Goal: Information Seeking & Learning: Find specific fact

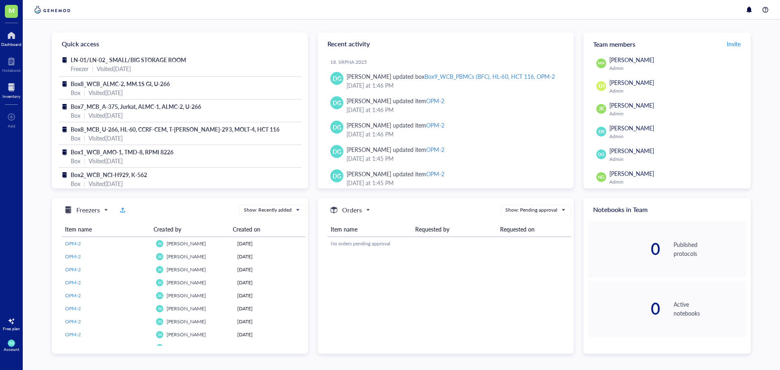
click at [12, 93] on div at bounding box center [11, 87] width 18 height 13
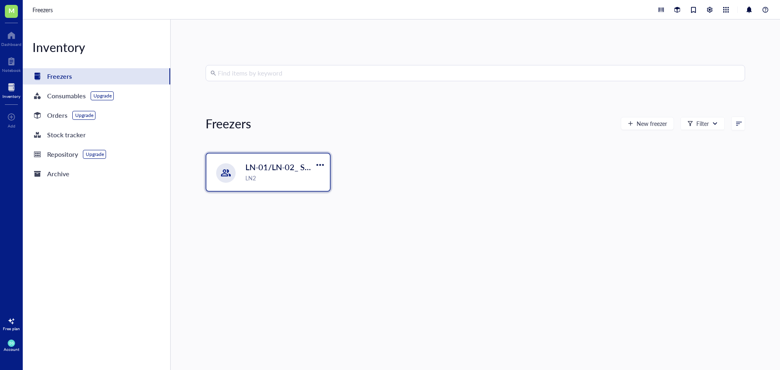
click at [265, 181] on div "LN2" at bounding box center [285, 177] width 80 height 9
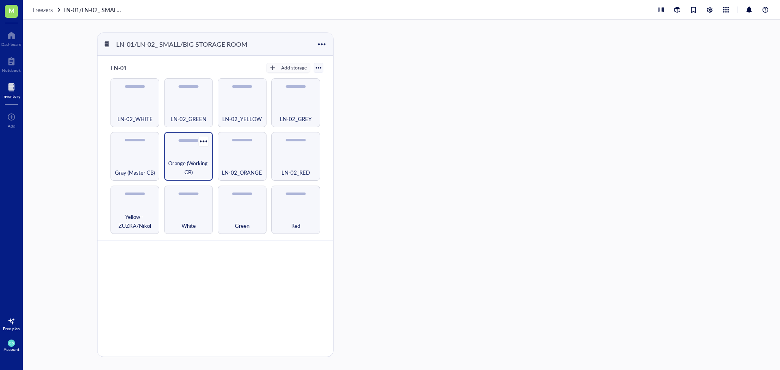
click at [188, 169] on span "Orange (Working CB)" at bounding box center [188, 168] width 41 height 18
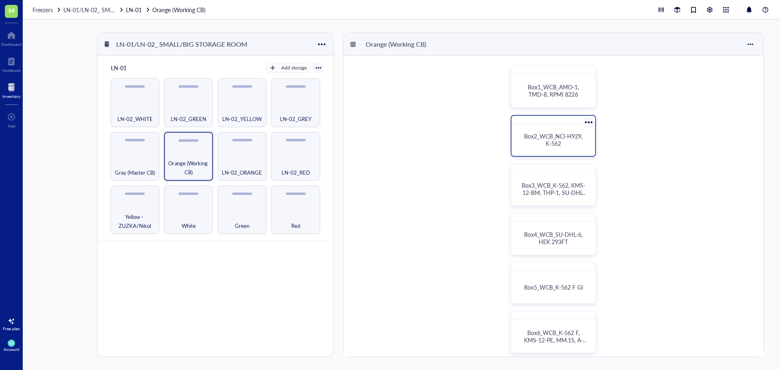
click at [555, 150] on div "Box2_WCB_NCI-H929, K-562" at bounding box center [552, 140] width 77 height 26
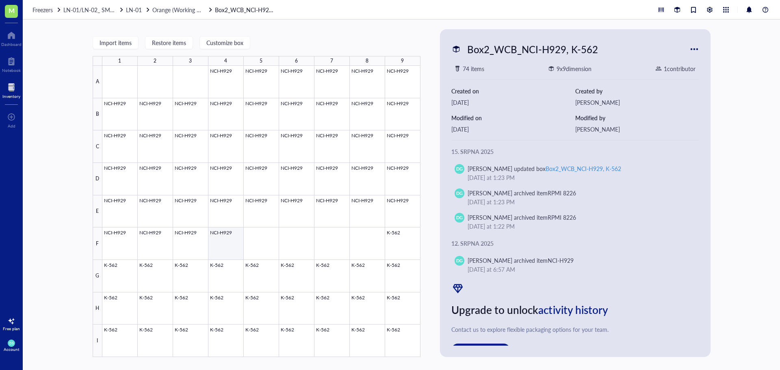
click at [230, 244] on div at bounding box center [261, 211] width 318 height 291
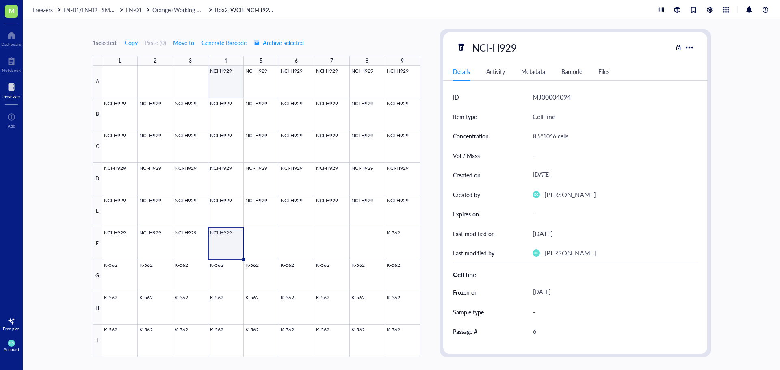
click at [225, 87] on div at bounding box center [261, 211] width 318 height 291
click at [233, 234] on div at bounding box center [261, 211] width 318 height 291
click at [160, 14] on div "Freezers LN-01/LN-02_ SMALL/BIG STORAGE ROOM LN-01 Orange (Working CB) Box2_WCB…" at bounding box center [401, 9] width 757 height 19
click at [159, 11] on span "Orange (Working CB)" at bounding box center [178, 10] width 53 height 8
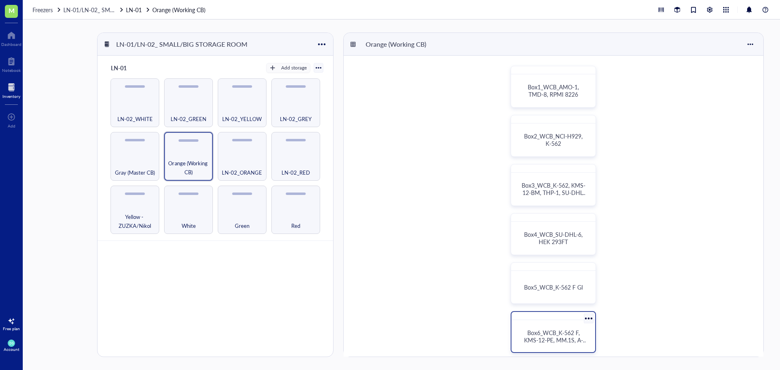
click at [552, 335] on span "Box6_WCB_K-562 F, KMS-12-PE, MM.1S, A-375" at bounding box center [555, 339] width 63 height 23
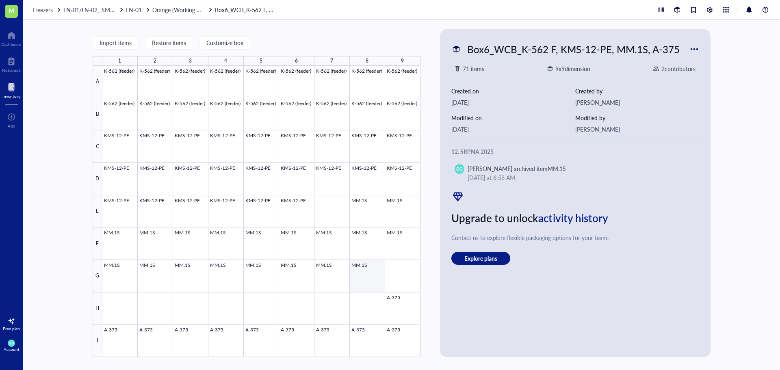
click at [364, 274] on div at bounding box center [261, 211] width 318 height 291
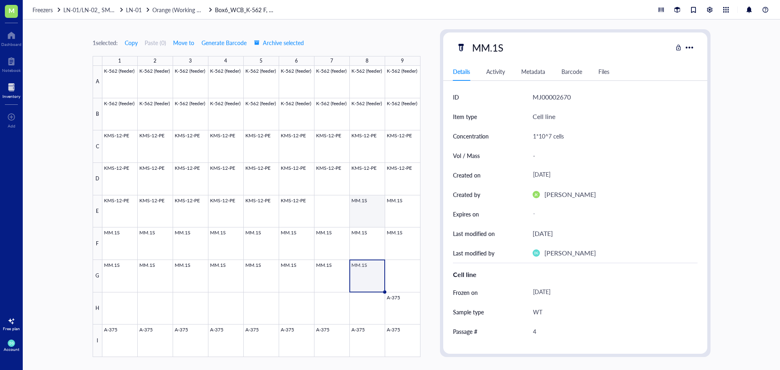
click at [359, 221] on div at bounding box center [261, 211] width 318 height 291
click at [341, 277] on div at bounding box center [261, 211] width 318 height 291
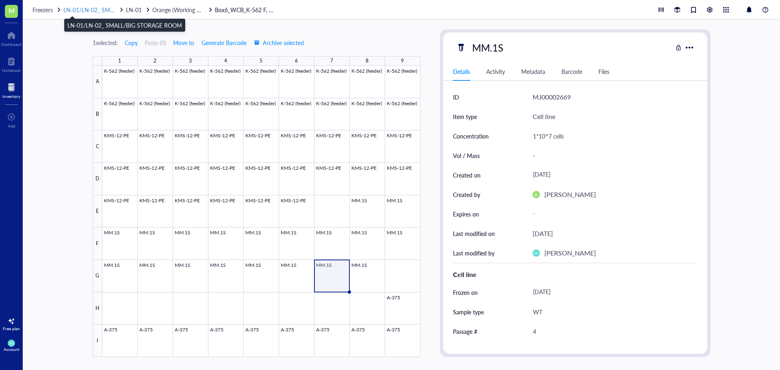
click at [103, 12] on span "LN-01/LN-02_ SMALL/BIG STORAGE ROOM" at bounding box center [120, 10] width 115 height 8
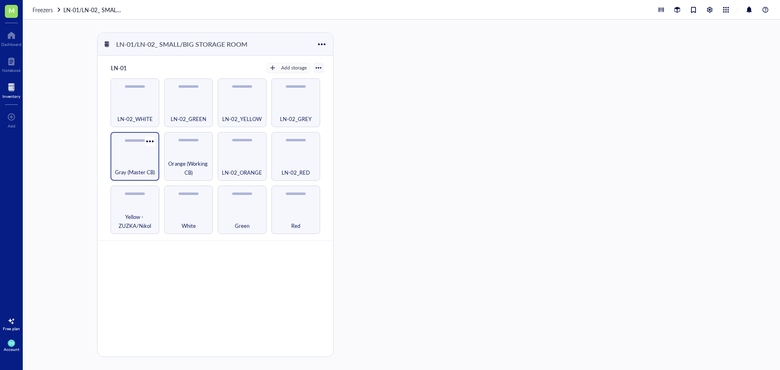
click at [136, 164] on div "Gray (Master CB)" at bounding box center [135, 168] width 41 height 18
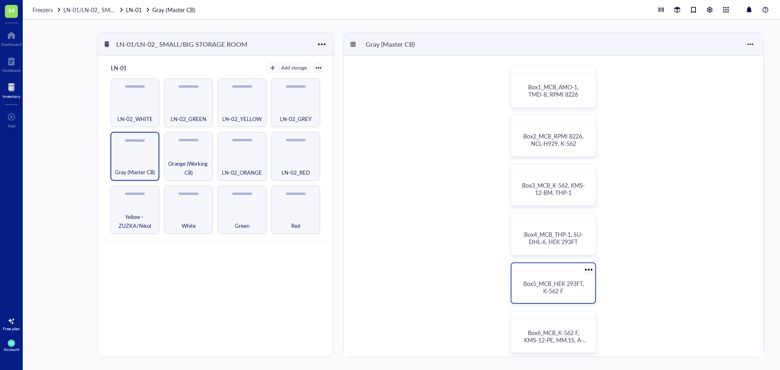
scroll to position [41, 0]
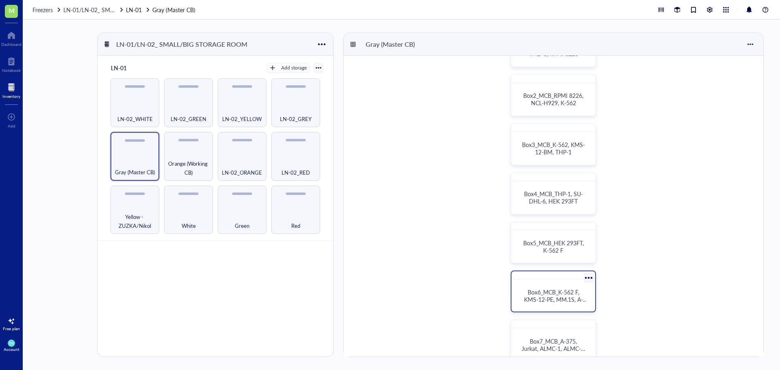
click at [557, 303] on span "Box6_MCB_K-562 F, KMS-12-PE, MM.1S, A-375" at bounding box center [555, 299] width 63 height 23
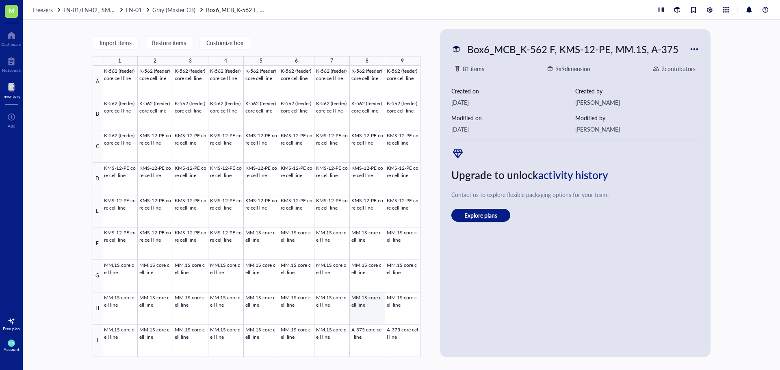
click at [370, 317] on div at bounding box center [261, 211] width 318 height 291
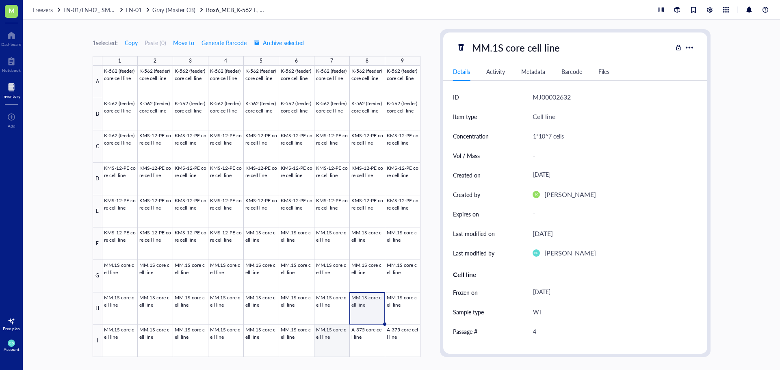
click at [325, 346] on div at bounding box center [261, 211] width 318 height 291
click at [172, 14] on div "Freezers LN-01/LN-02_ SMALL/BIG STORAGE ROOM LN-01 Gray (Master CB) Box6_MCB_K-…" at bounding box center [401, 9] width 757 height 19
click at [169, 11] on span "Gray (Master CB)" at bounding box center [173, 10] width 43 height 8
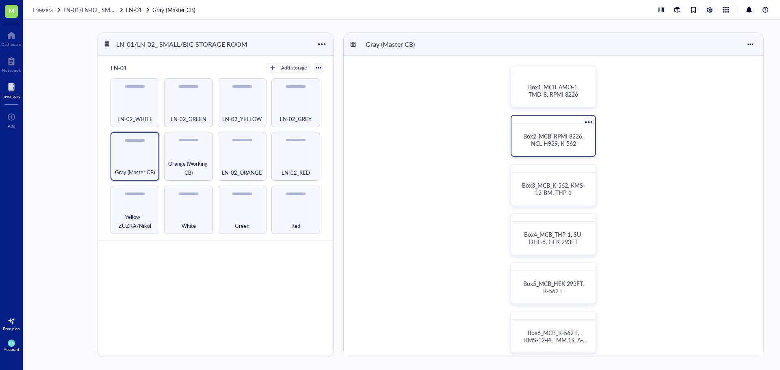
click at [555, 131] on div "Box2_MCB_RPMI 8226, NCL-H929, K-562" at bounding box center [552, 140] width 77 height 26
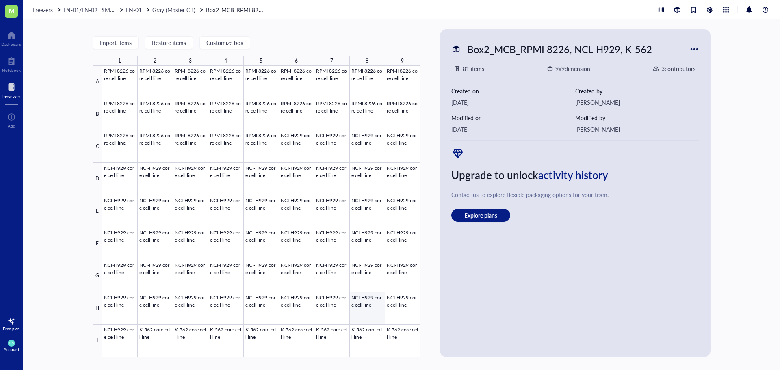
click at [370, 320] on div at bounding box center [261, 211] width 318 height 291
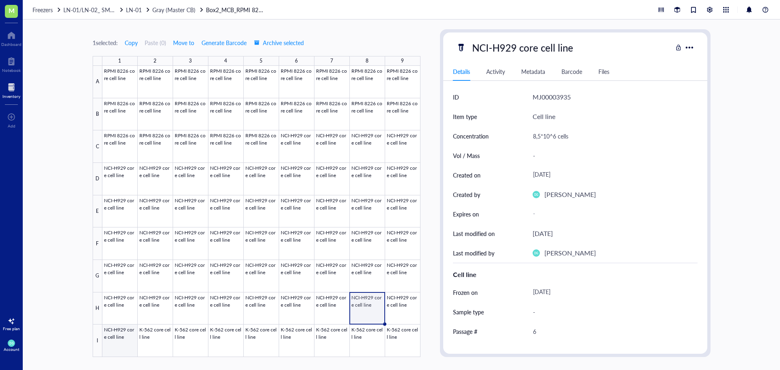
click at [119, 348] on div at bounding box center [261, 211] width 318 height 291
click at [333, 156] on div at bounding box center [261, 211] width 318 height 291
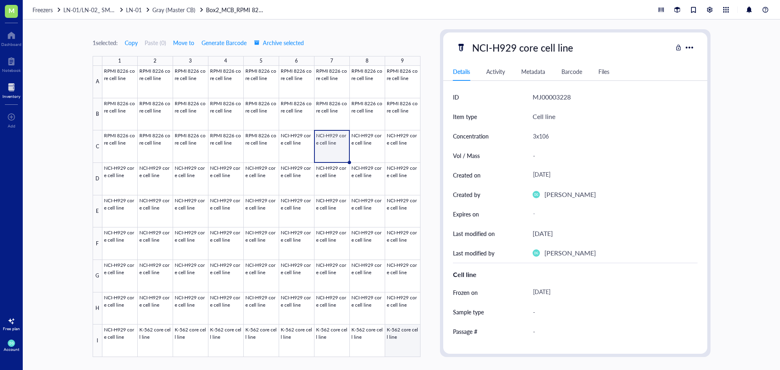
click at [369, 313] on div at bounding box center [261, 211] width 318 height 291
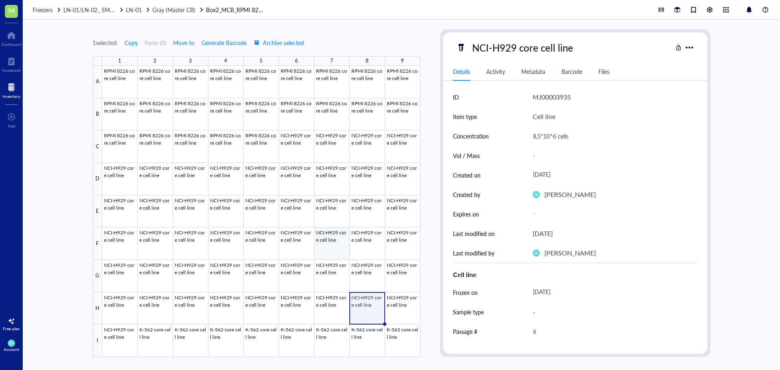
click at [361, 216] on div at bounding box center [261, 211] width 318 height 291
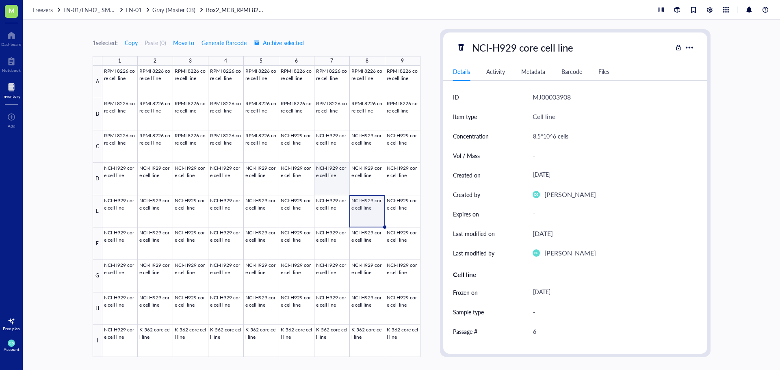
click at [333, 188] on div at bounding box center [261, 211] width 318 height 291
click at [326, 224] on div at bounding box center [261, 211] width 318 height 291
click at [385, 184] on div at bounding box center [261, 211] width 318 height 291
click at [375, 184] on div at bounding box center [261, 211] width 318 height 291
click at [400, 183] on div at bounding box center [261, 211] width 318 height 291
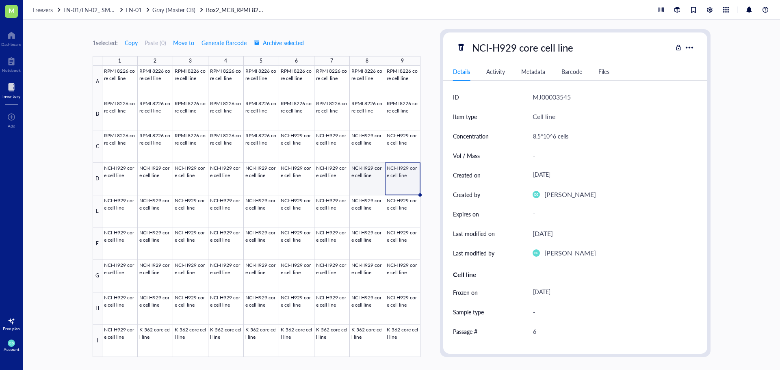
click at [371, 184] on div at bounding box center [261, 211] width 318 height 291
click at [181, 9] on span "Gray (Master CB)" at bounding box center [173, 10] width 43 height 8
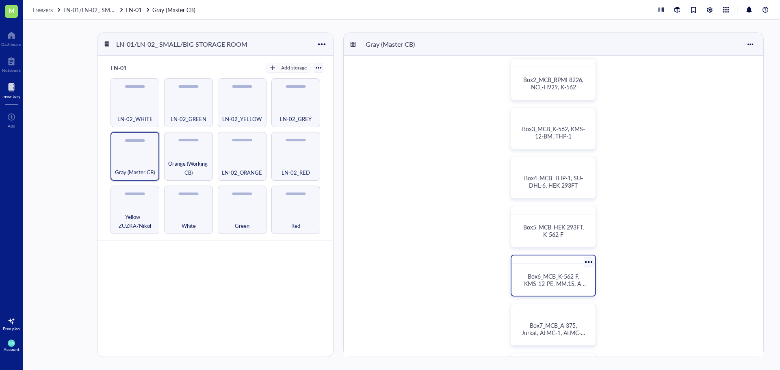
scroll to position [81, 0]
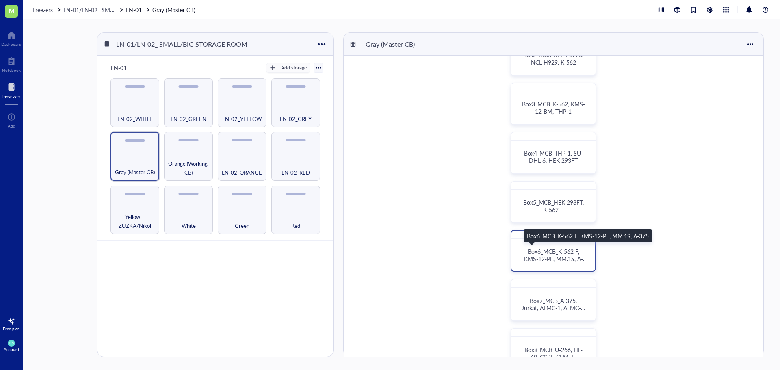
click at [551, 256] on span "Box6_MCB_K-562 F, KMS-12-PE, MM.1S, A-375" at bounding box center [555, 258] width 63 height 23
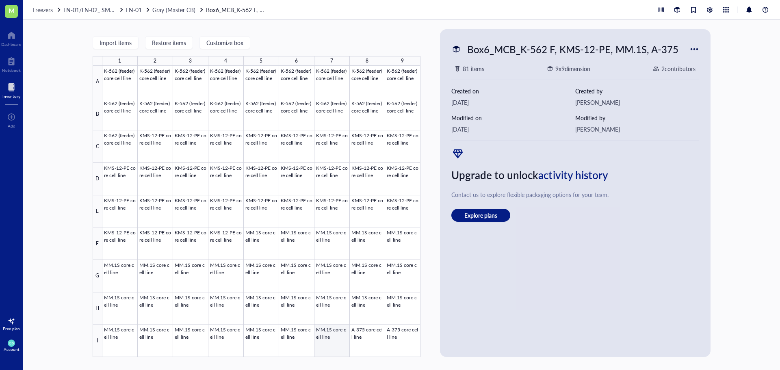
click at [337, 345] on div at bounding box center [261, 211] width 318 height 291
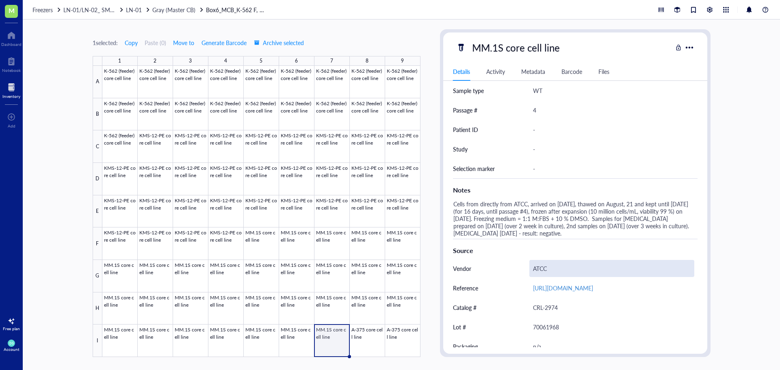
scroll to position [203, 0]
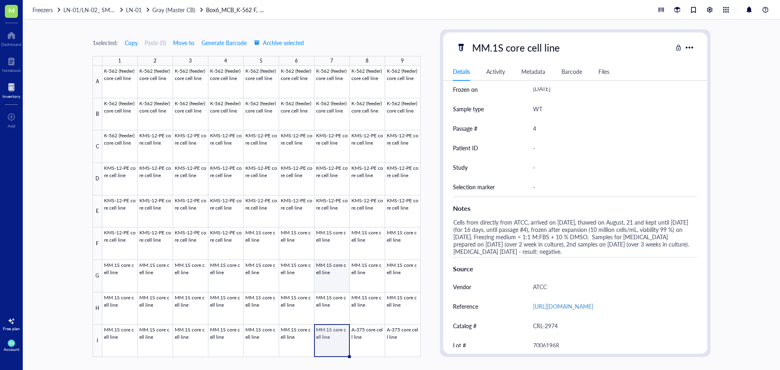
click at [336, 281] on div at bounding box center [261, 211] width 318 height 291
click at [326, 347] on div at bounding box center [261, 211] width 318 height 291
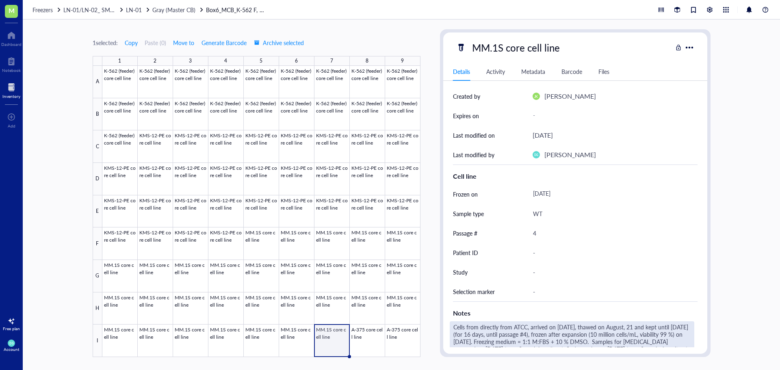
scroll to position [41, 0]
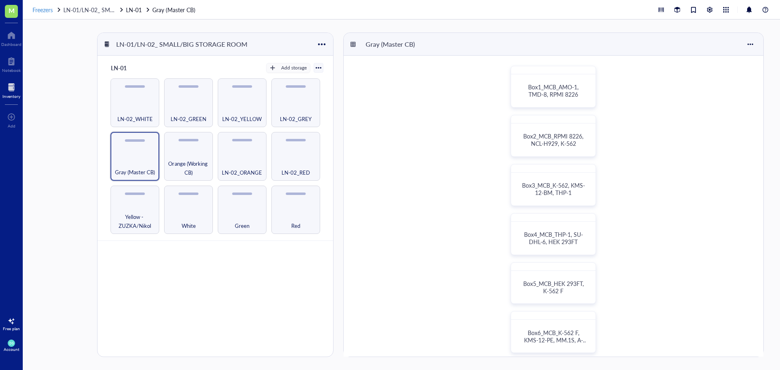
click at [51, 12] on span "Freezers" at bounding box center [42, 10] width 20 height 8
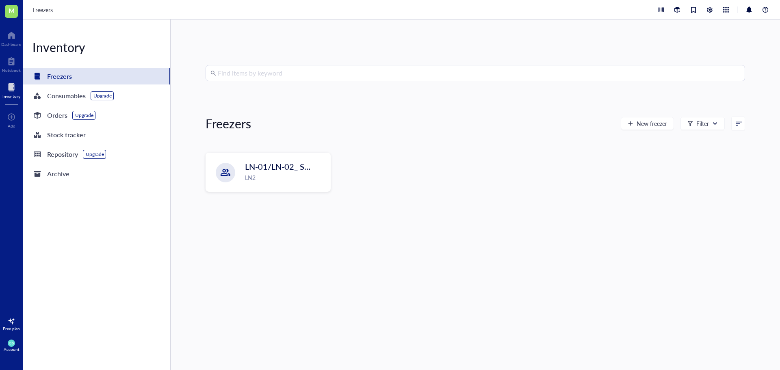
click at [245, 78] on input "search" at bounding box center [479, 72] width 522 height 15
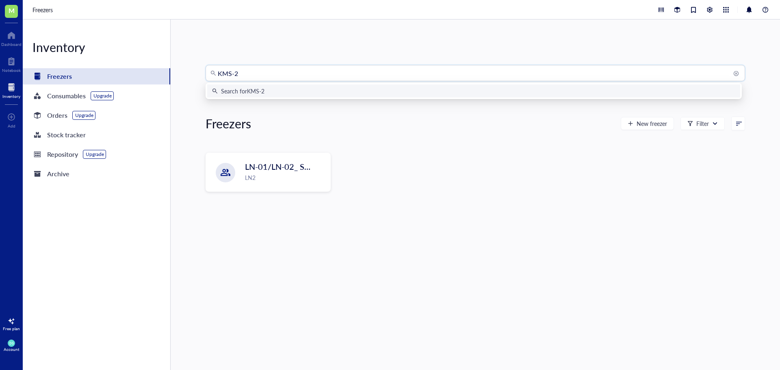
type input "KMS-28"
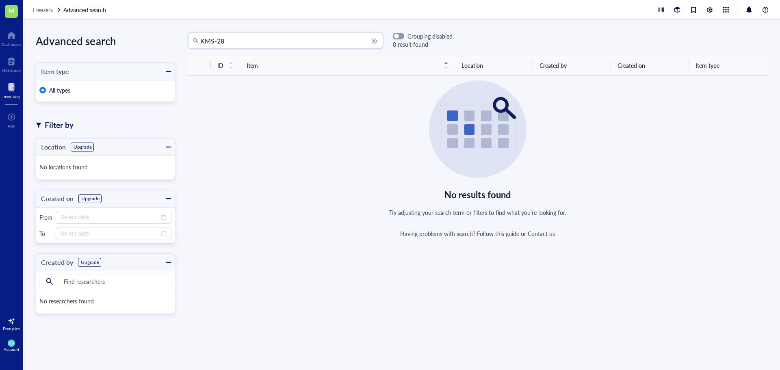
click at [217, 40] on input "KMS-28" at bounding box center [289, 40] width 178 height 15
type input "KMS28"
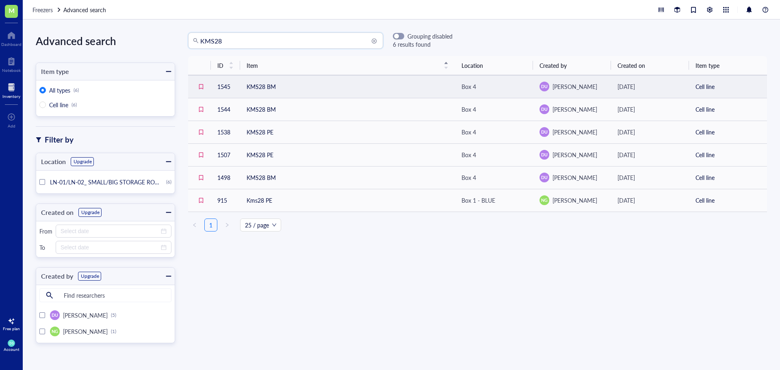
click at [256, 91] on td "KMS28 BM" at bounding box center [347, 86] width 215 height 23
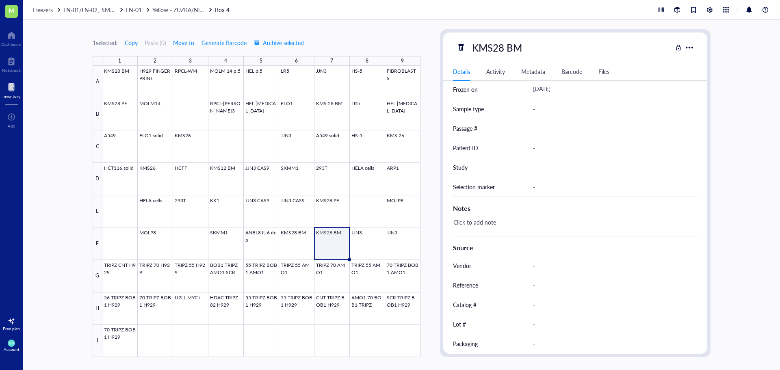
scroll to position [229, 0]
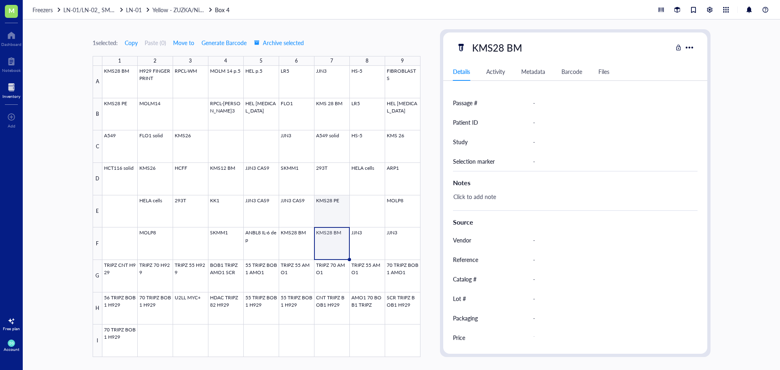
click at [331, 215] on div at bounding box center [261, 211] width 318 height 291
